Goal: Navigation & Orientation: Find specific page/section

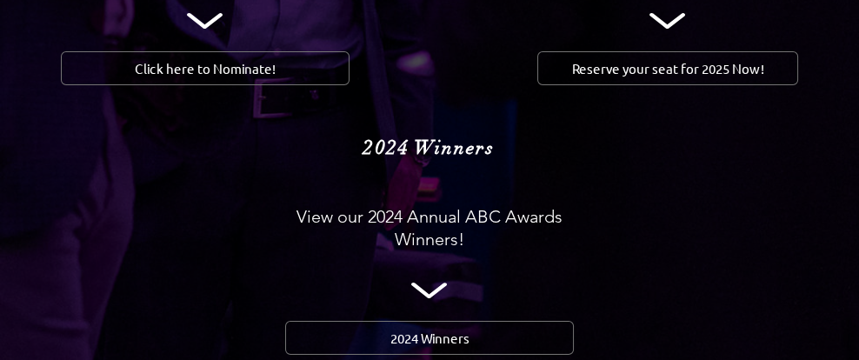
scroll to position [1988, 0]
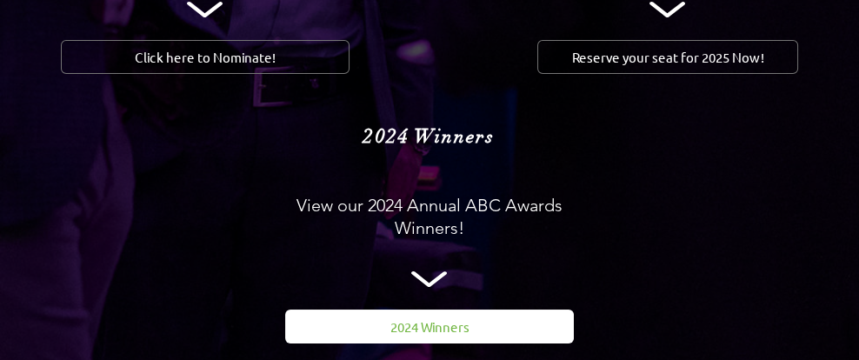
click at [426, 318] on span "2024 Winners" at bounding box center [430, 327] width 79 height 18
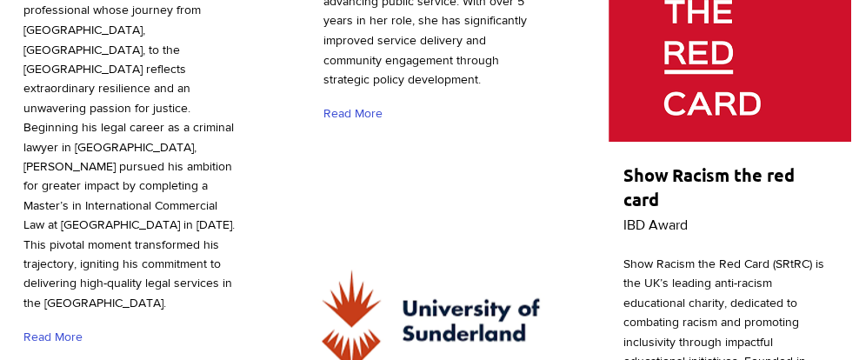
scroll to position [3992, 0]
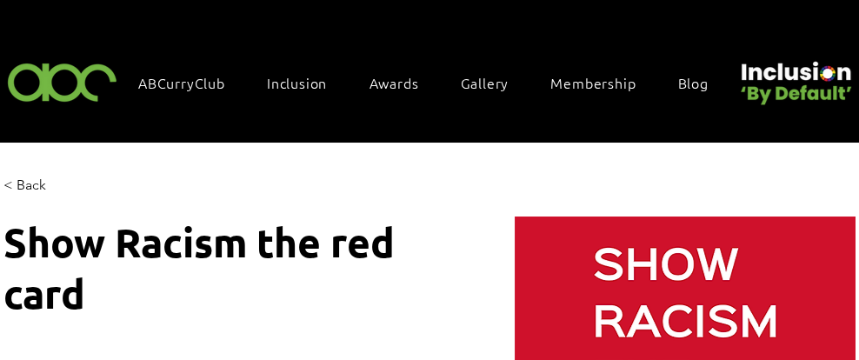
click at [859, 359] on html "top of page Skip to Main Content ABCurryClub Inclusion Inclusion By Default Inc…" at bounding box center [429, 180] width 859 height 360
click at [217, 81] on span "ABCurryClub" at bounding box center [181, 82] width 87 height 19
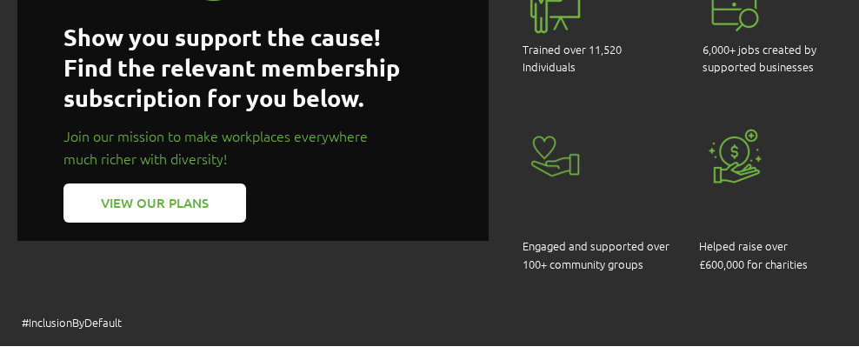
scroll to position [1461, 0]
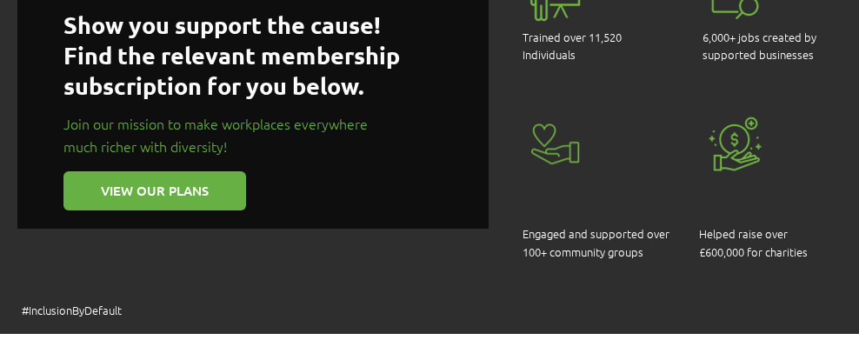
click at [229, 175] on link "VIEW OUR PLANS" at bounding box center [155, 190] width 183 height 39
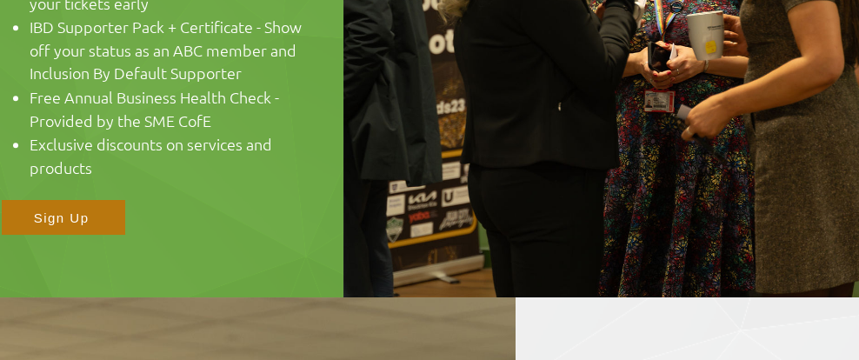
scroll to position [640, 0]
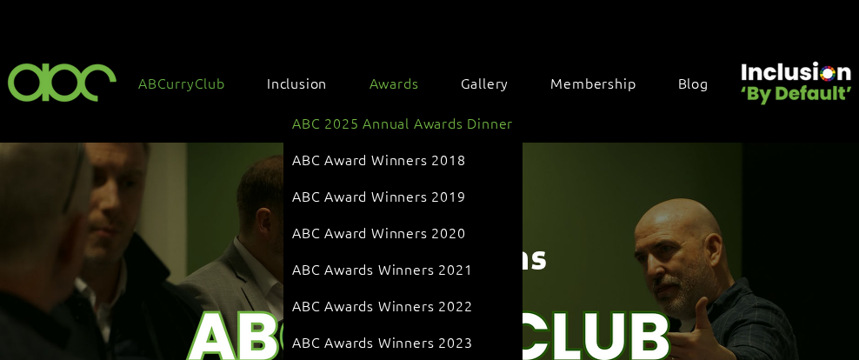
click at [440, 114] on span "ABC 2025 Annual Awards Dinner" at bounding box center [402, 122] width 221 height 19
